Goal: Transaction & Acquisition: Purchase product/service

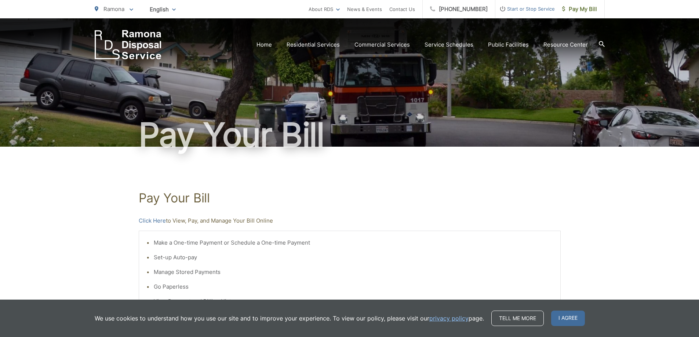
scroll to position [147, 0]
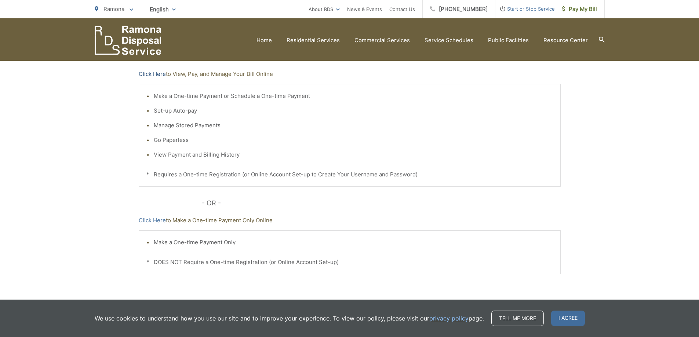
click at [157, 71] on link "Click Here" at bounding box center [152, 74] width 27 height 9
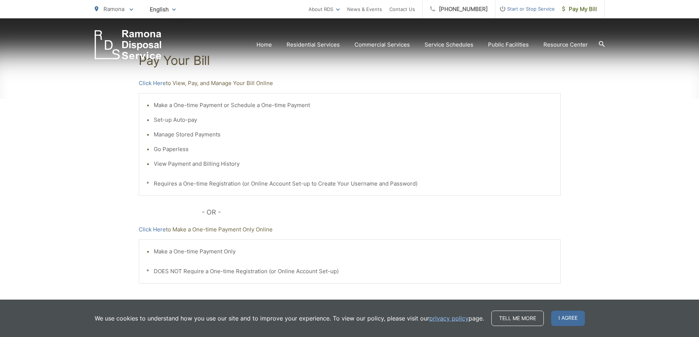
scroll to position [185, 0]
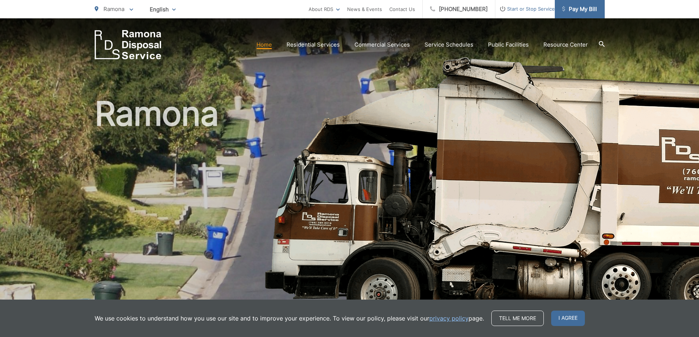
click at [583, 5] on span "Pay My Bill" at bounding box center [579, 9] width 35 height 9
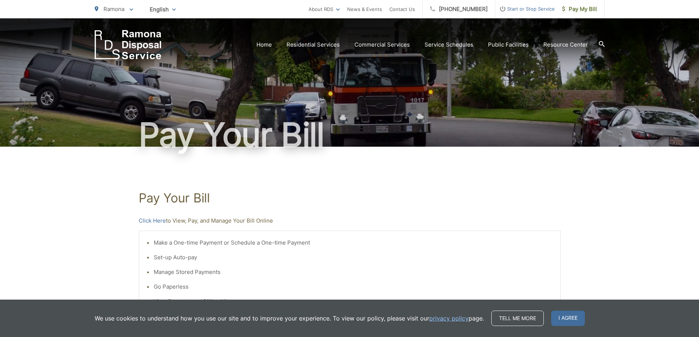
scroll to position [73, 0]
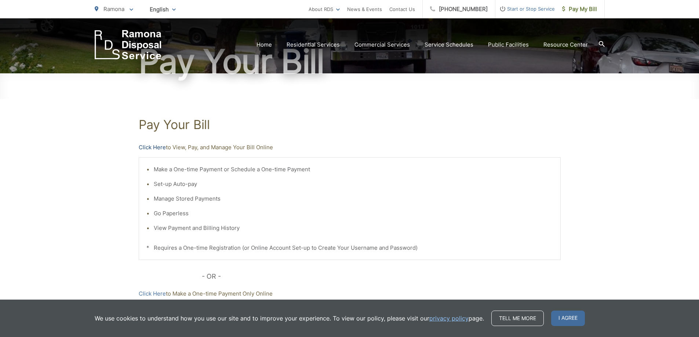
click at [149, 147] on link "Click Here" at bounding box center [152, 147] width 27 height 9
